Goal: Task Accomplishment & Management: Complete application form

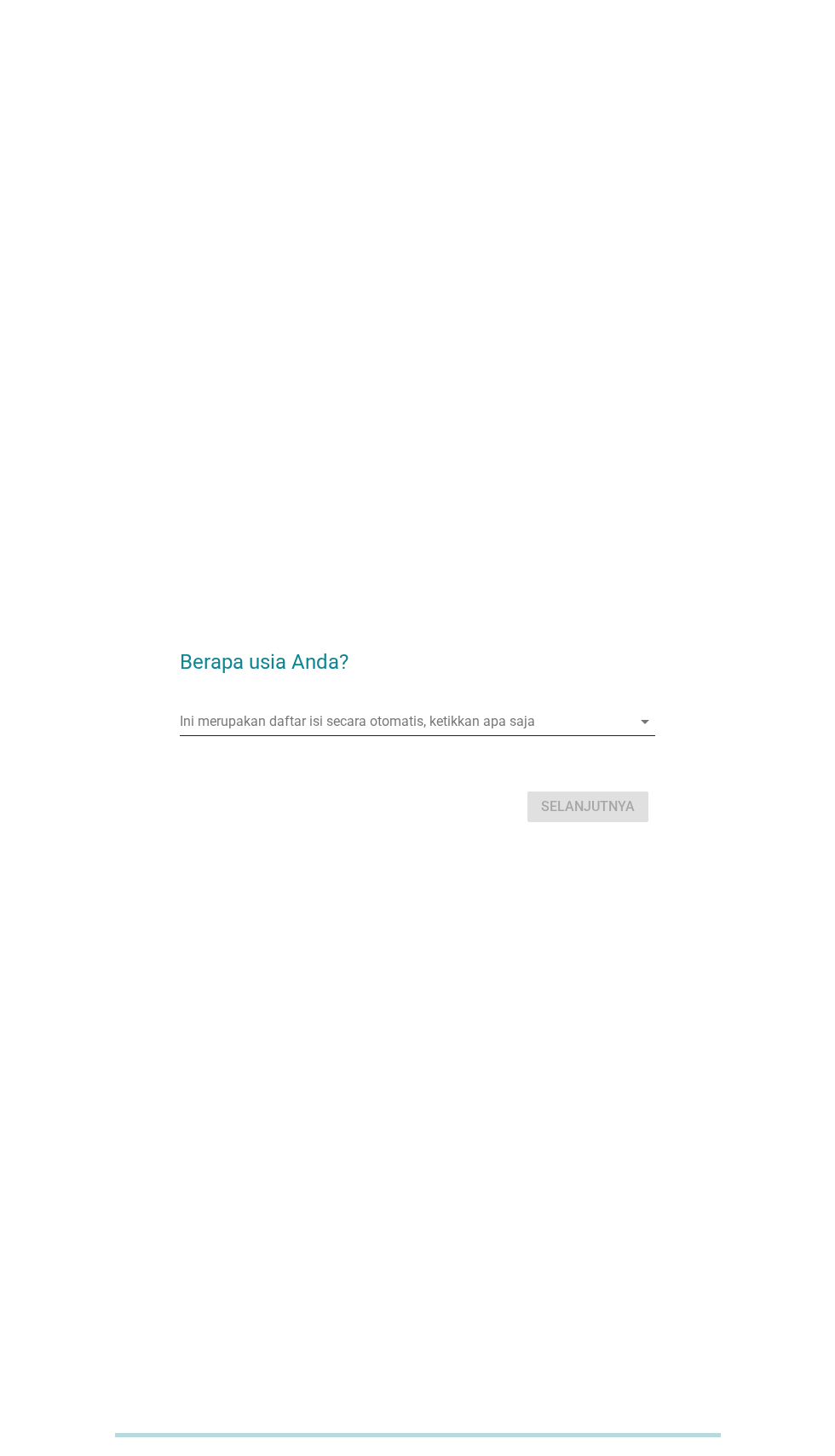
click at [635, 735] on div "Ini merupakan daftar isi secara otomatis, ketikkan apa saja arrow_drop_down" at bounding box center [417, 721] width 474 height 27
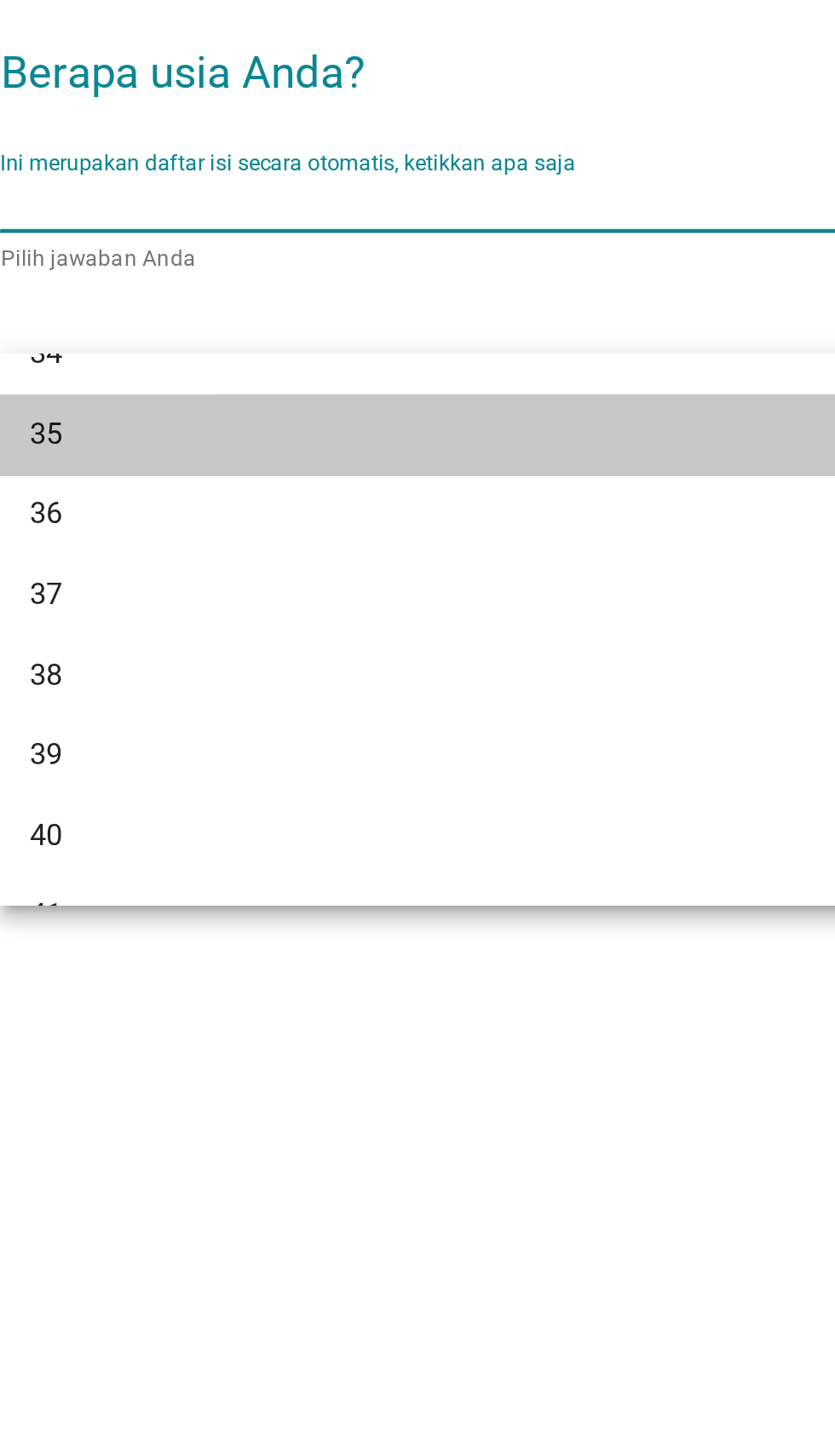
scroll to position [621, 0]
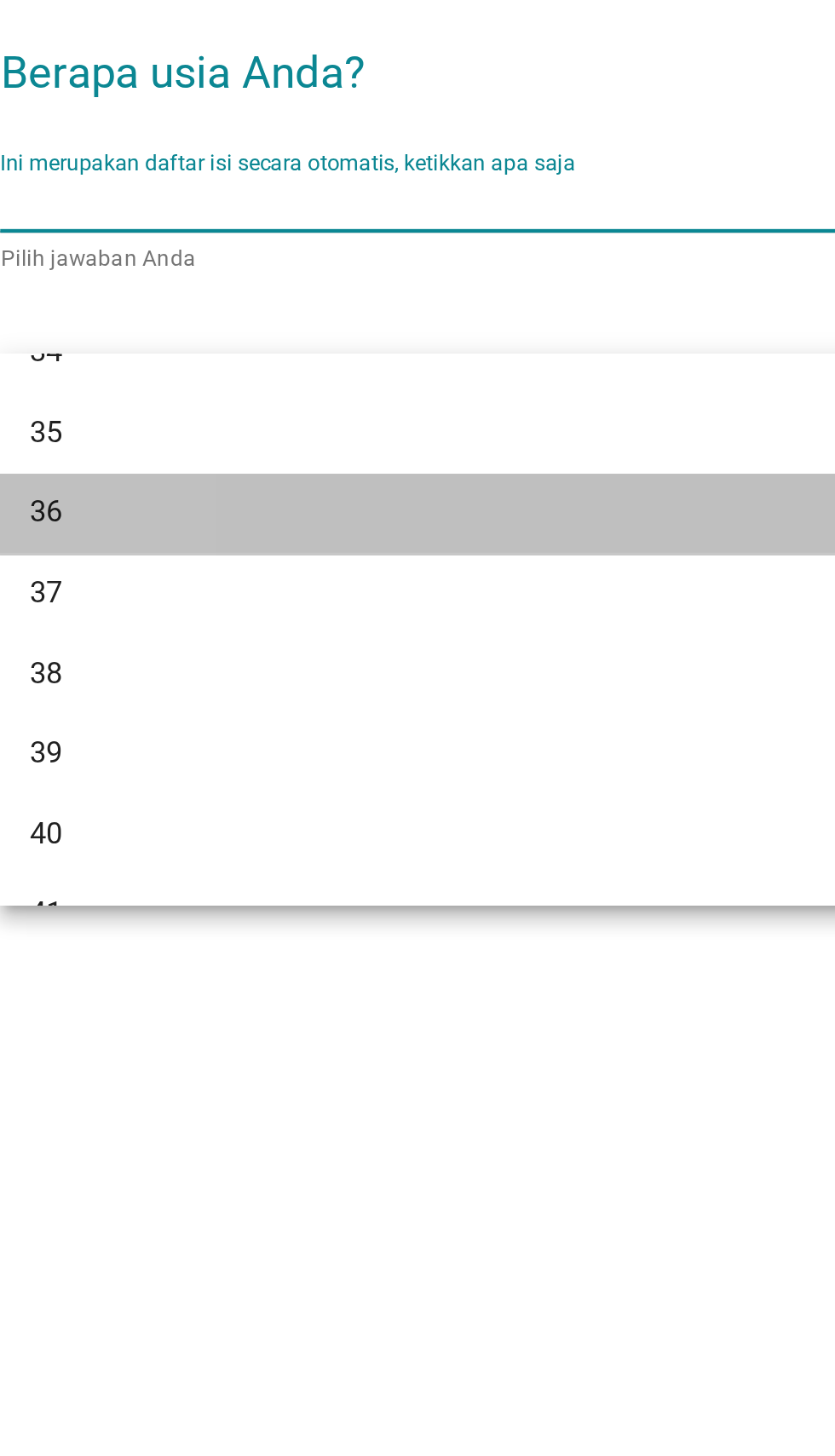
click at [487, 867] on div "36" at bounding box center [398, 865] width 409 height 21
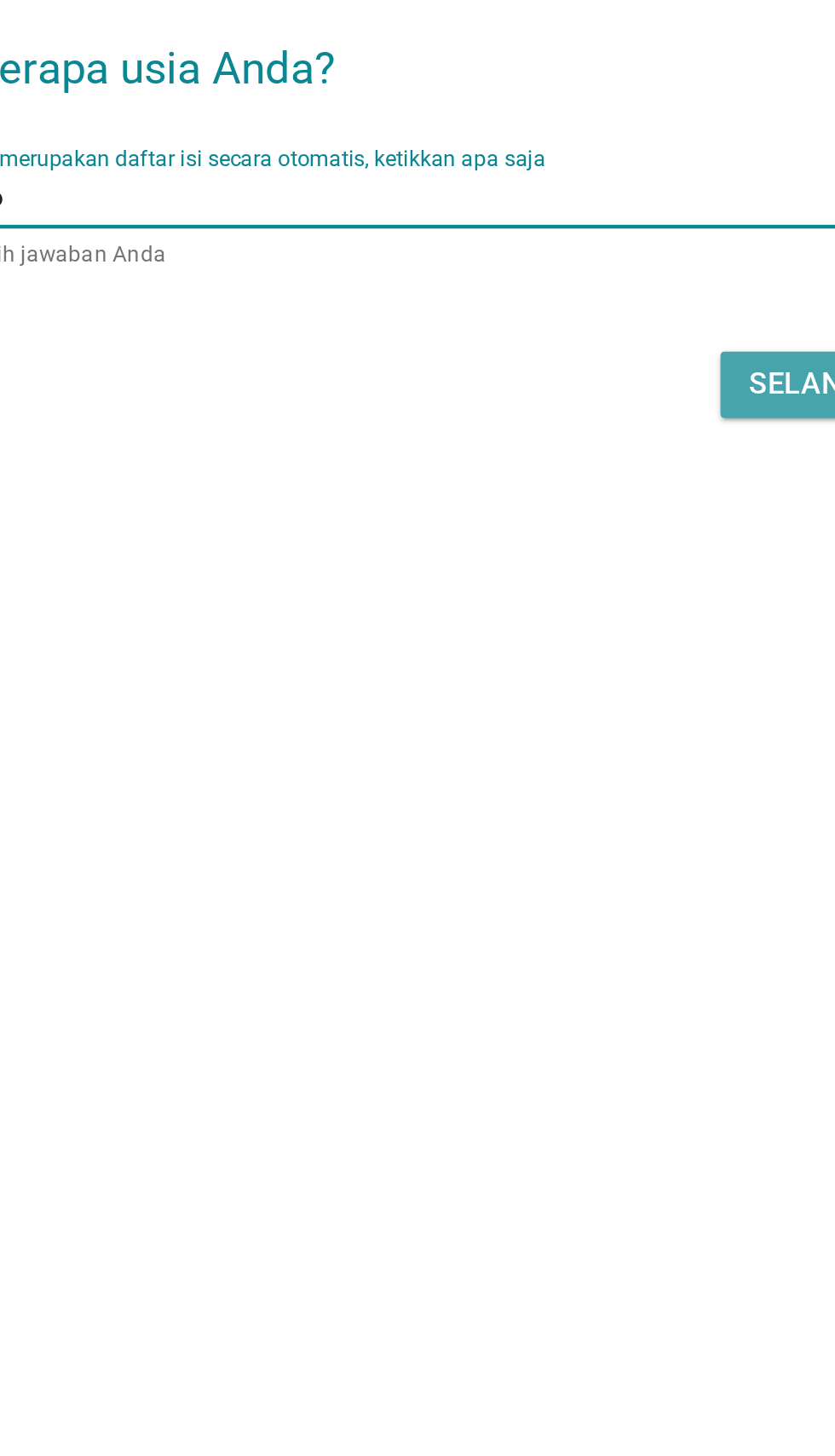
click at [555, 818] on div "Selanjutnya" at bounding box center [587, 808] width 94 height 21
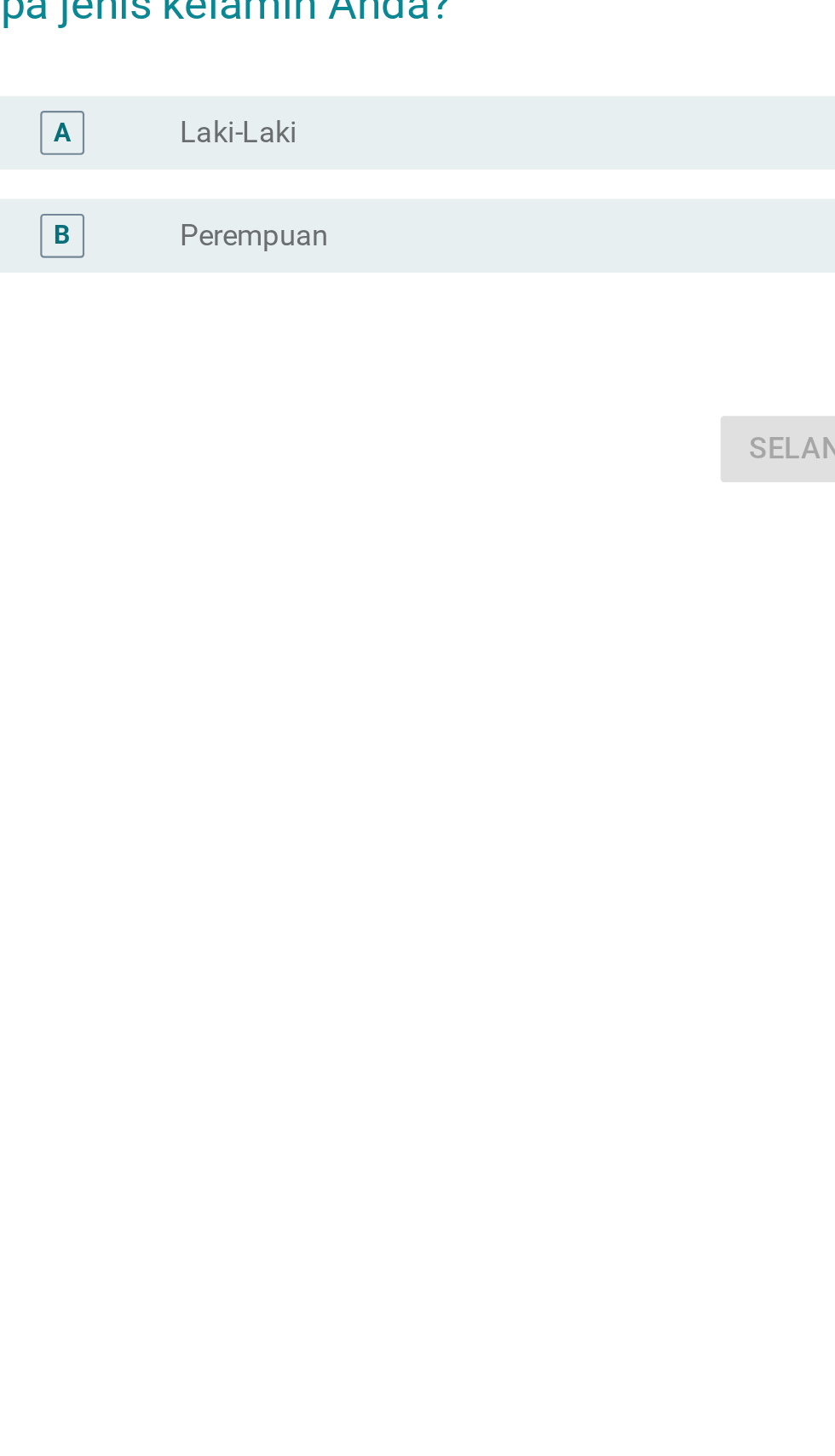
scroll to position [0, 0]
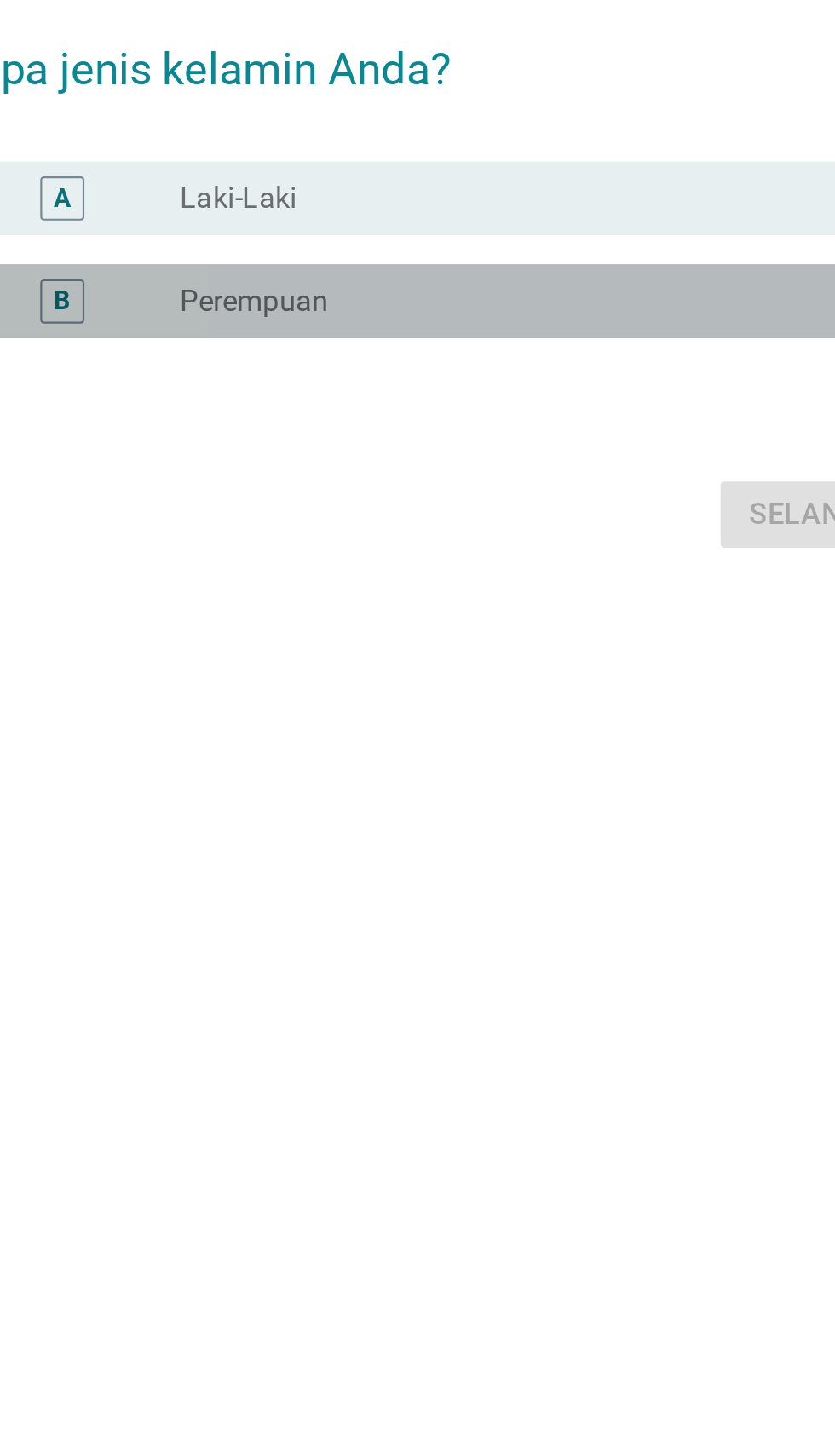
click at [521, 749] on div "radio_button_unchecked Perempuan" at bounding box center [460, 739] width 365 height 21
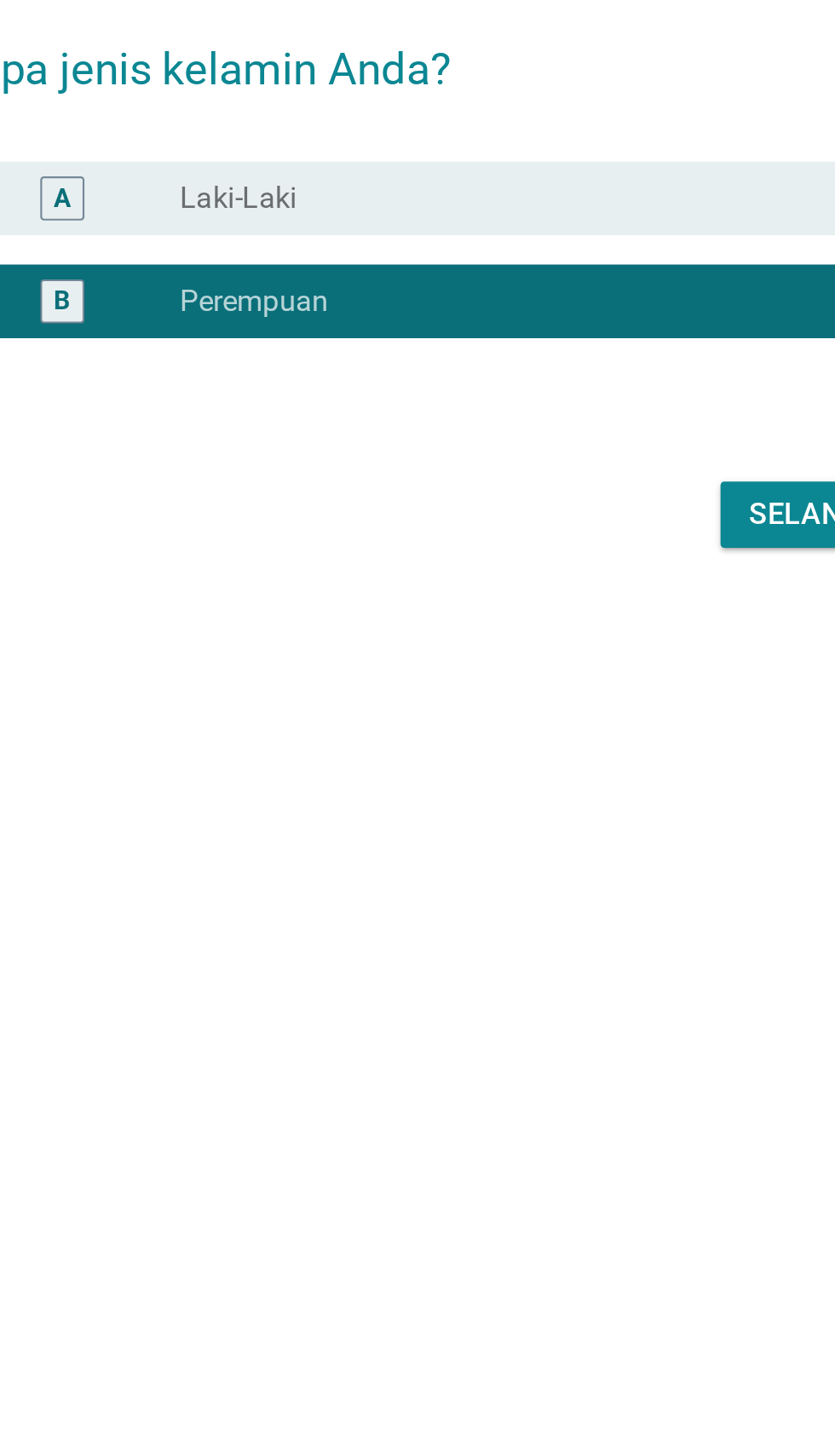
click at [547, 853] on button "Selanjutnya" at bounding box center [587, 837] width 121 height 30
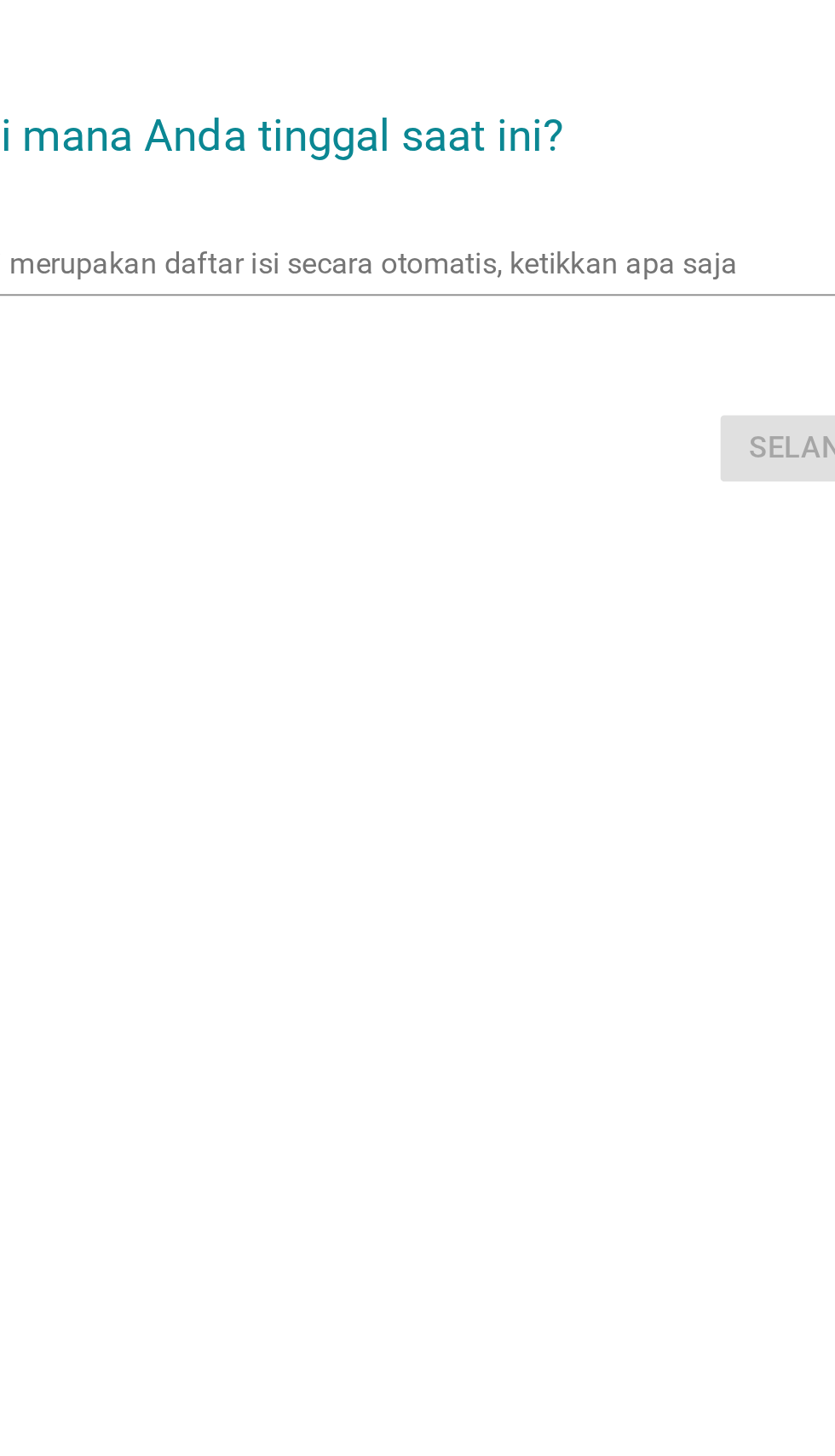
scroll to position [30, 0]
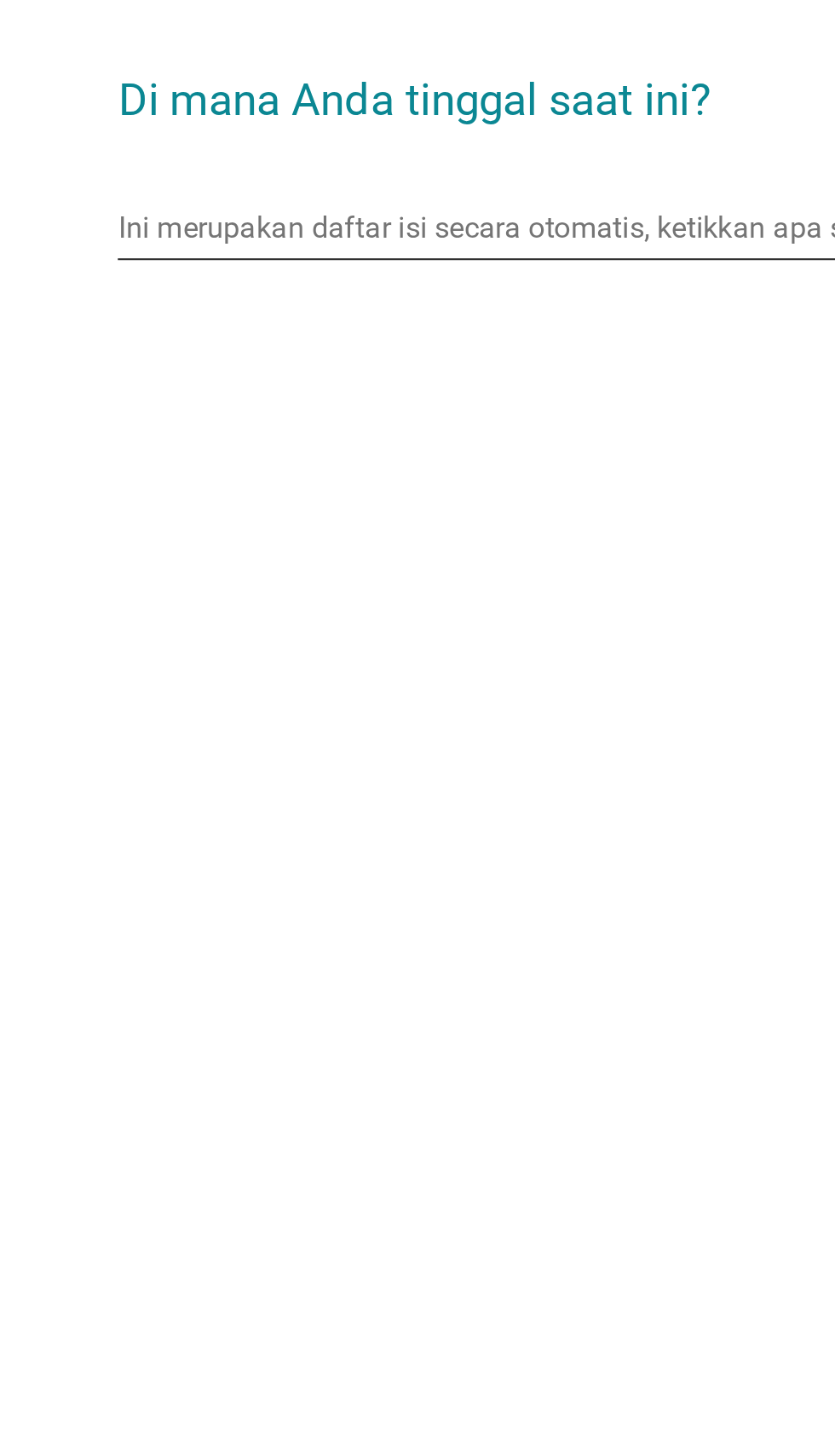
click at [448, 705] on input "Ini merupakan daftar isi secara otomatis, ketikkan apa saja" at bounding box center [405, 690] width 451 height 27
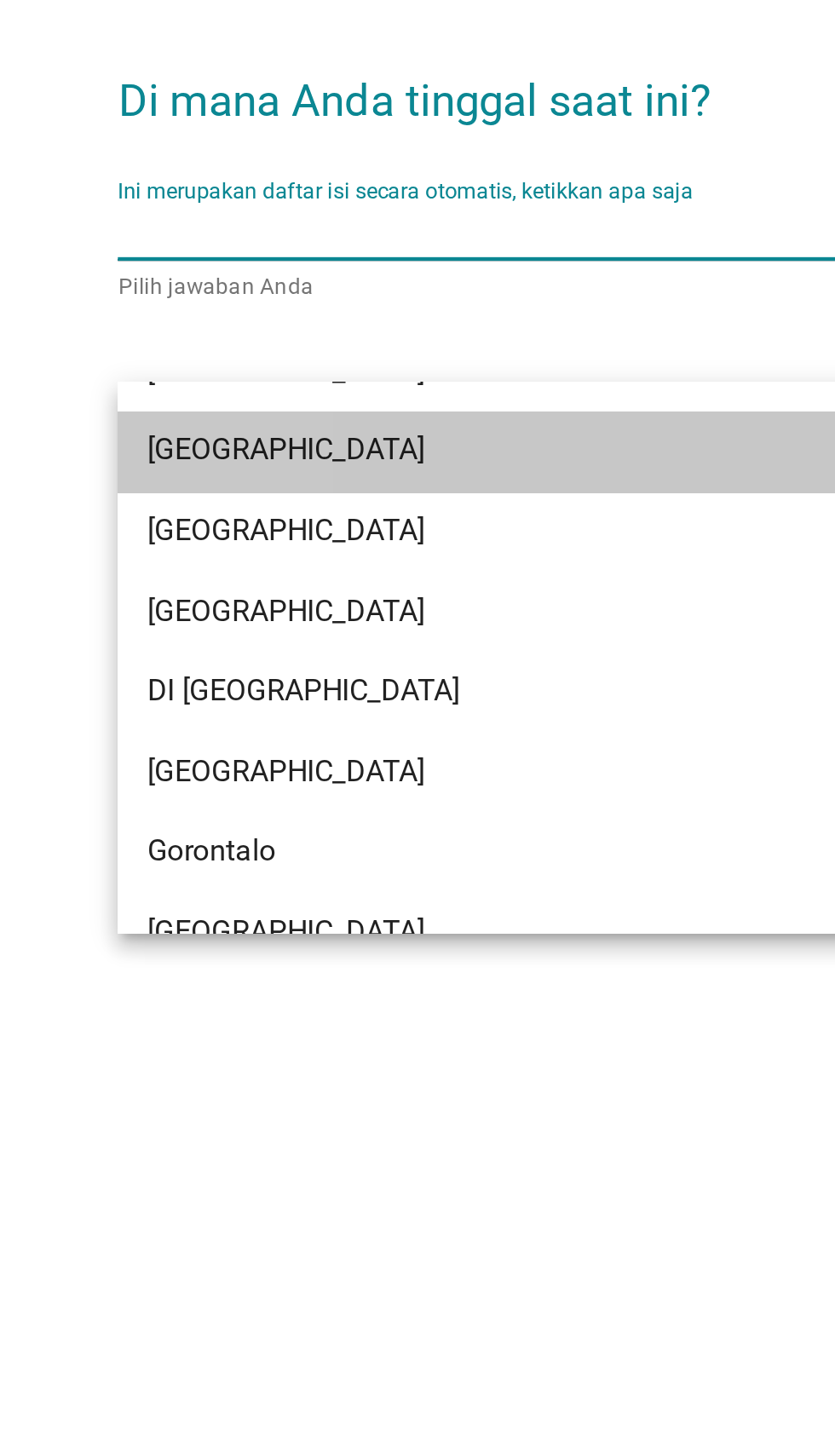
scroll to position [34, 0]
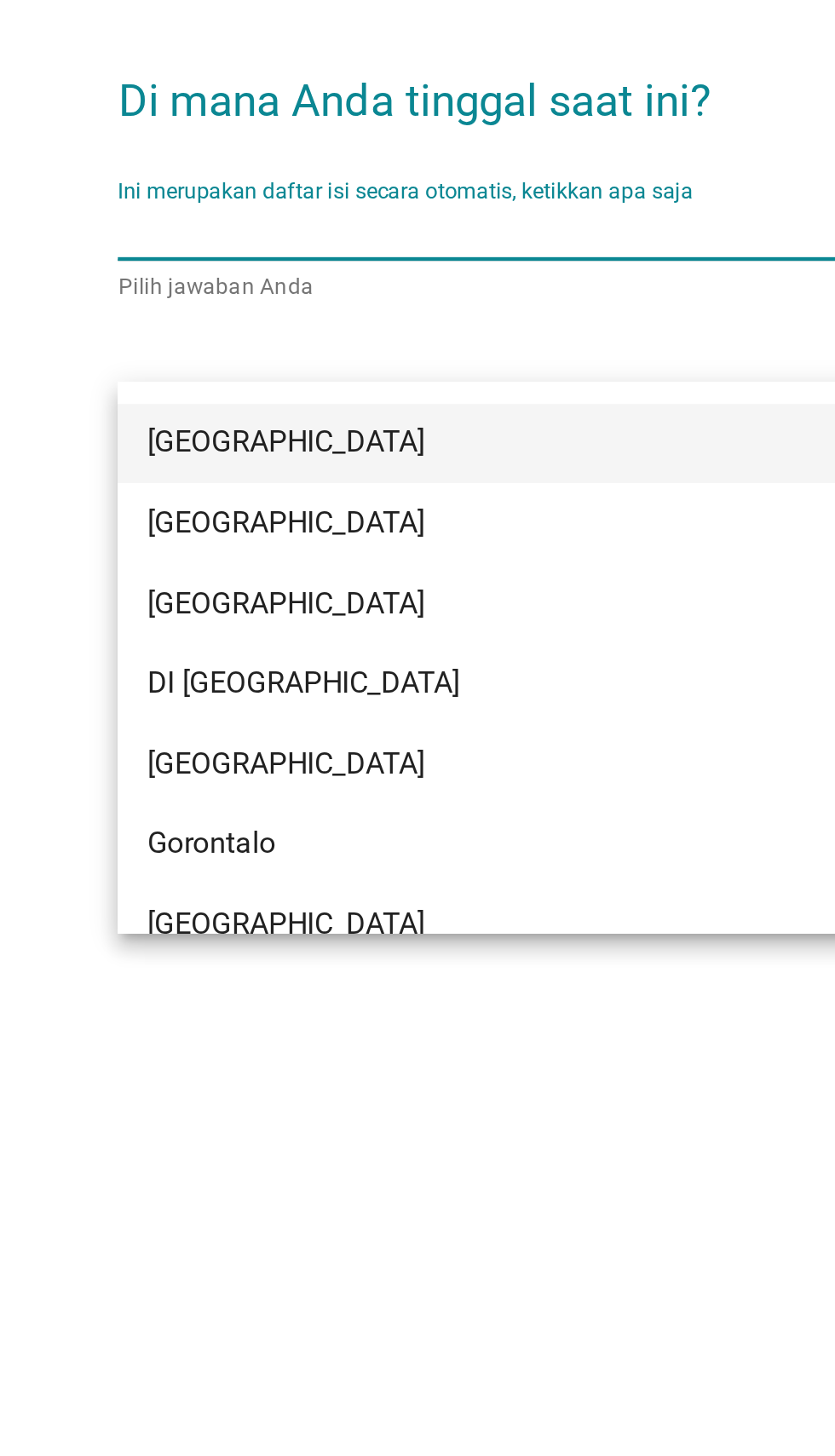
click at [443, 787] on div "[GEOGRAPHIC_DATA]" at bounding box center [398, 791] width 409 height 21
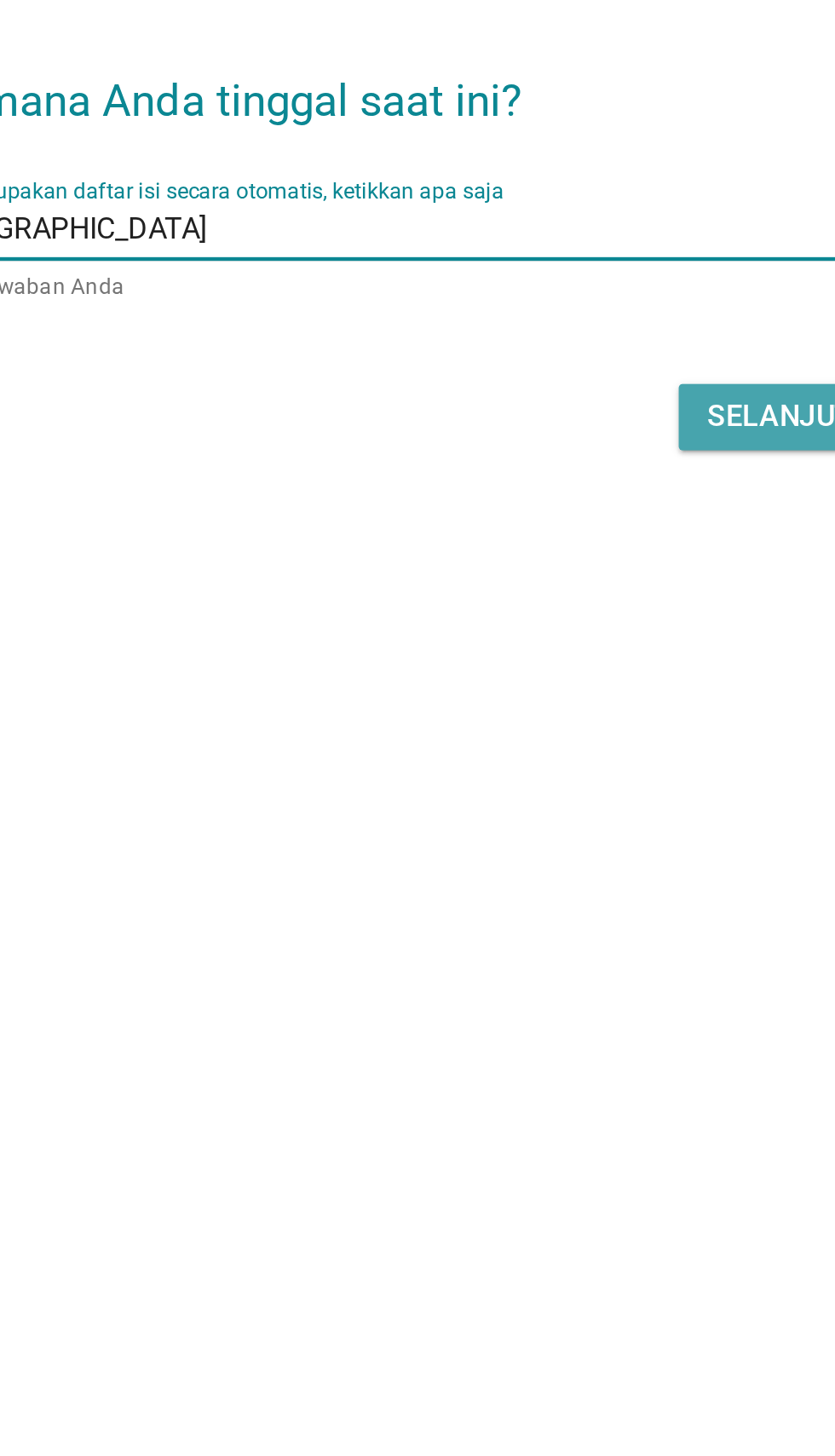
click at [555, 788] on div "Selanjutnya" at bounding box center [587, 778] width 94 height 21
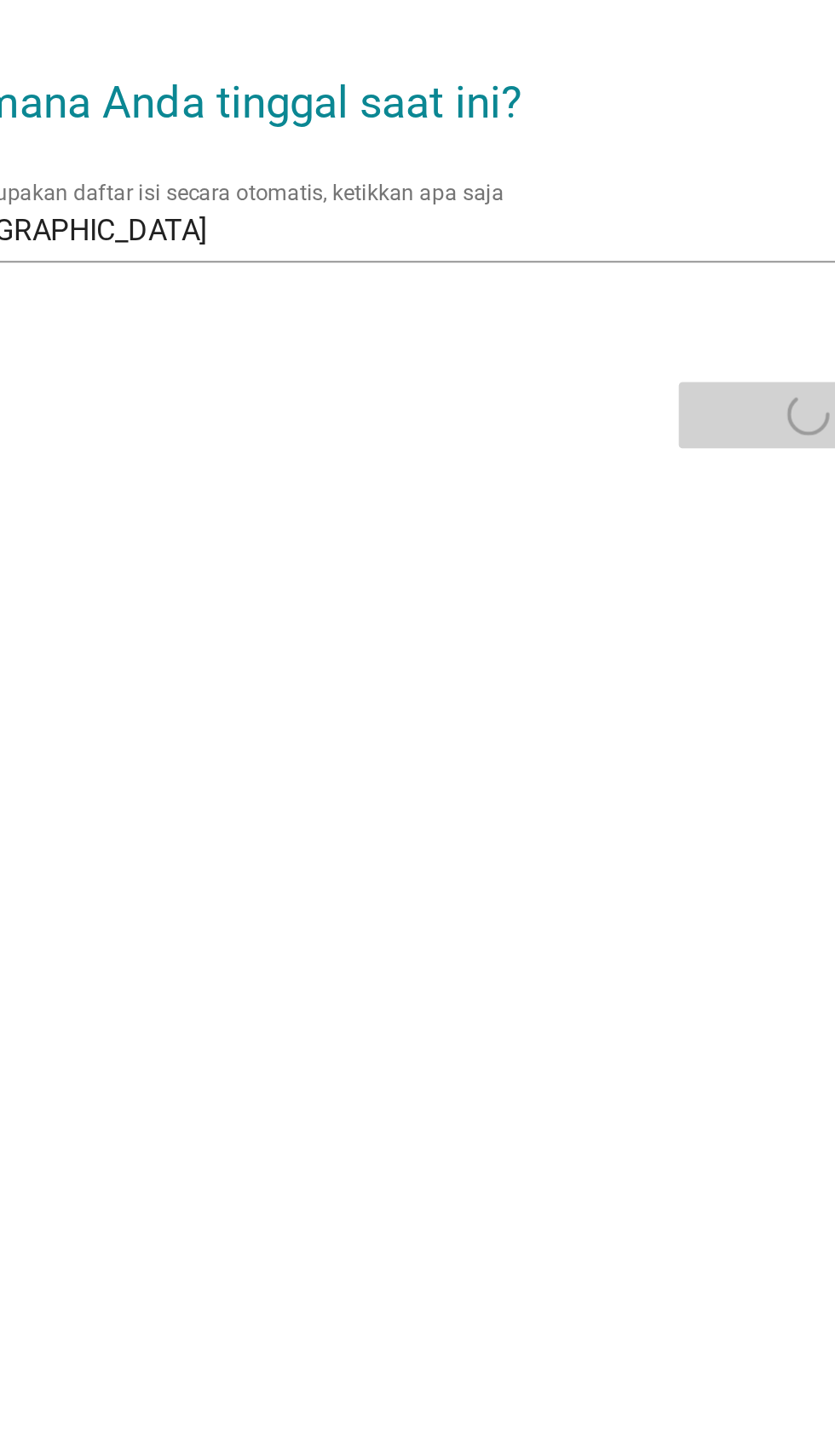
scroll to position [30, 0]
